Goal: Find specific page/section

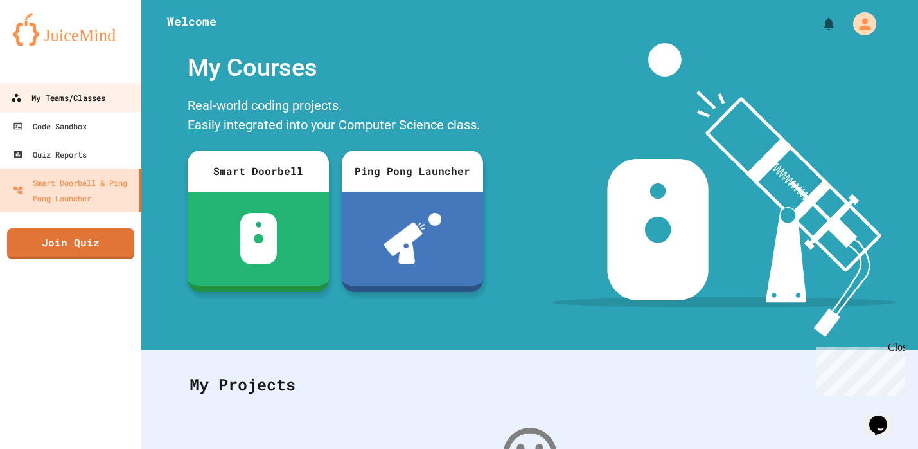
click at [78, 92] on div "My Teams/Classes" at bounding box center [58, 98] width 94 height 16
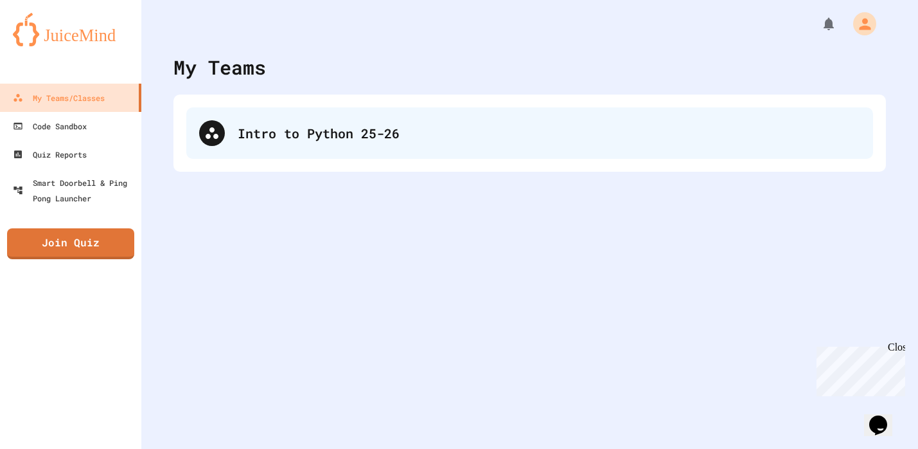
click at [281, 141] on div "Intro to Python 25-26" at bounding box center [549, 132] width 623 height 19
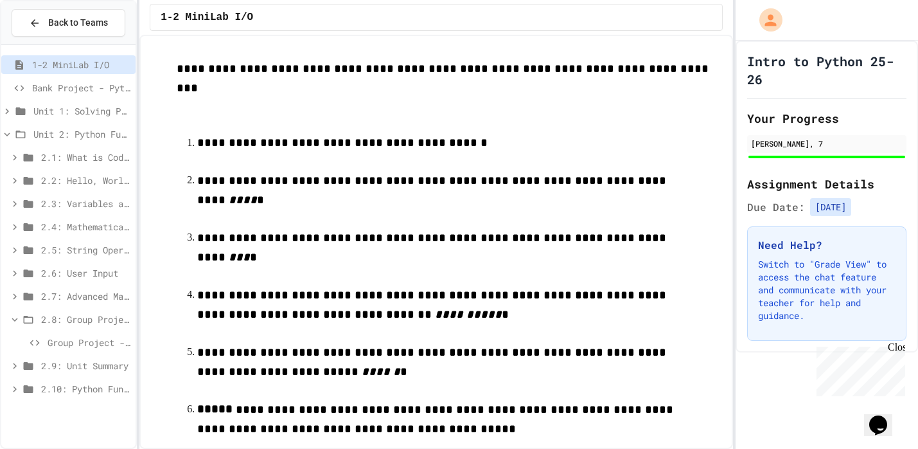
click at [84, 350] on div "Group Project - Mad Libs" at bounding box center [68, 342] width 134 height 19
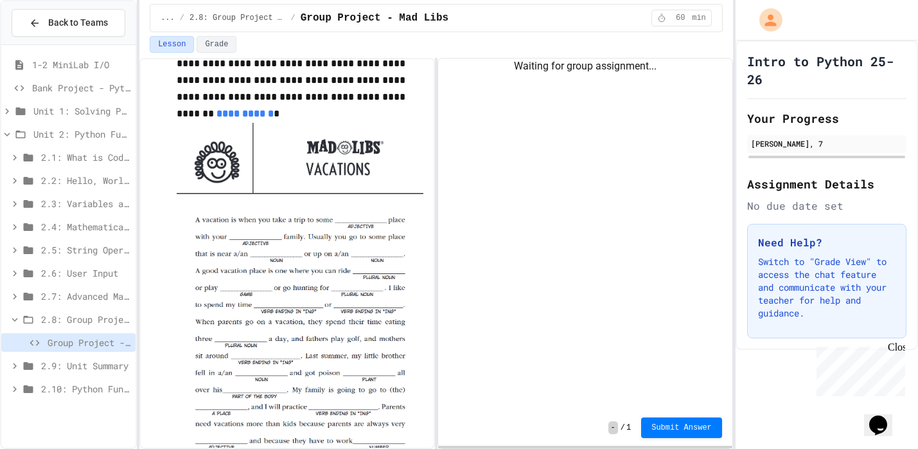
scroll to position [340, 0]
